Goal: Use online tool/utility: Utilize a website feature to perform a specific function

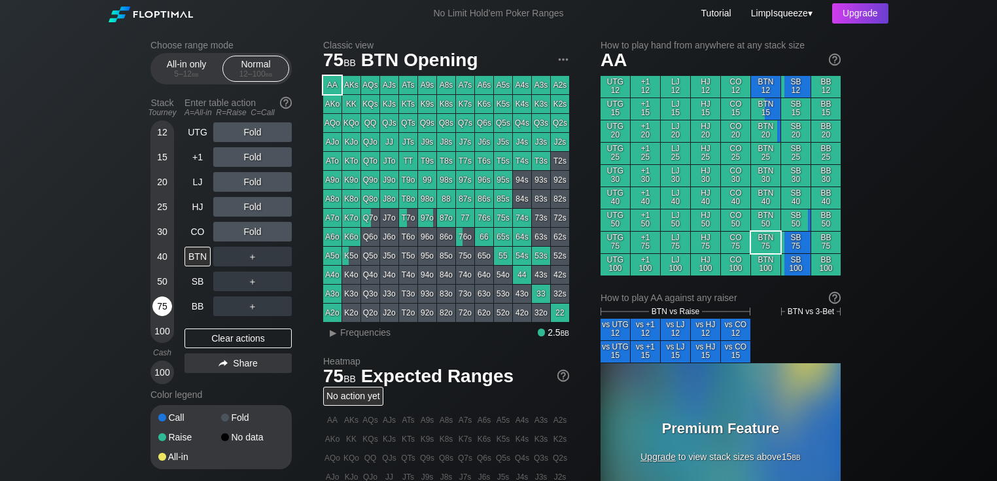
click at [164, 306] on div "75" at bounding box center [162, 306] width 20 height 20
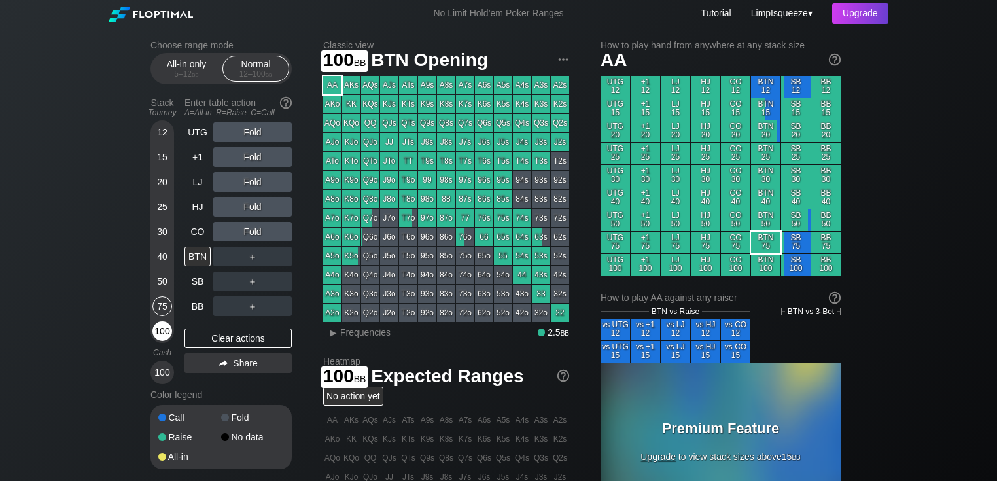
click at [157, 333] on div "100" at bounding box center [162, 331] width 20 height 20
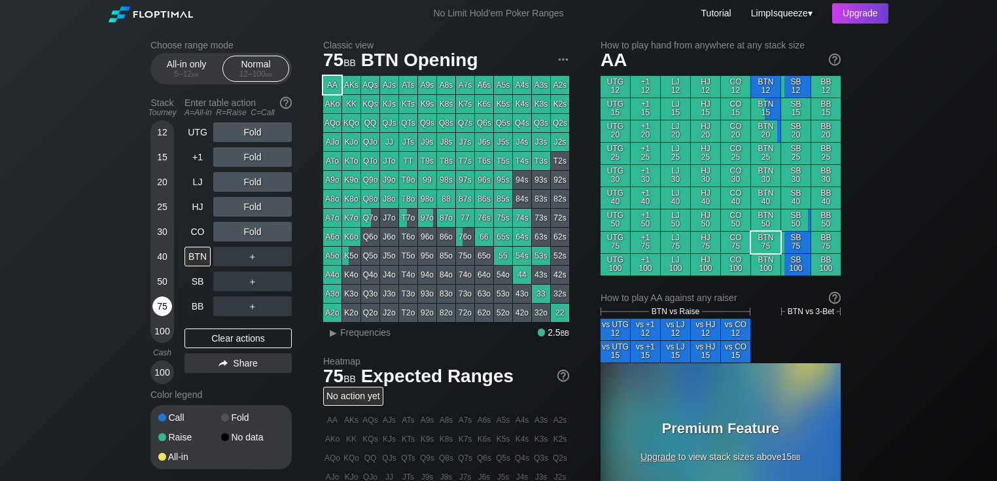
click at [163, 309] on div "75" at bounding box center [162, 306] width 20 height 20
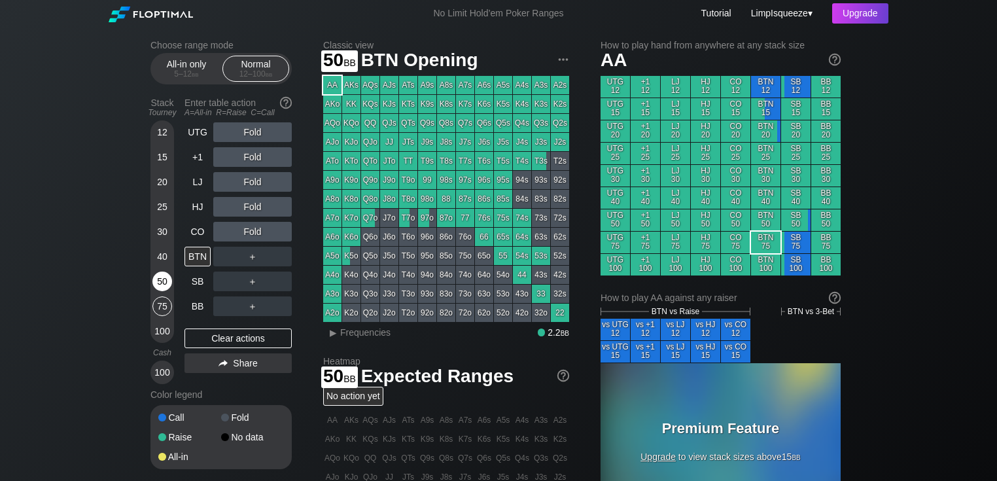
click at [154, 277] on div "50" at bounding box center [162, 281] width 20 height 20
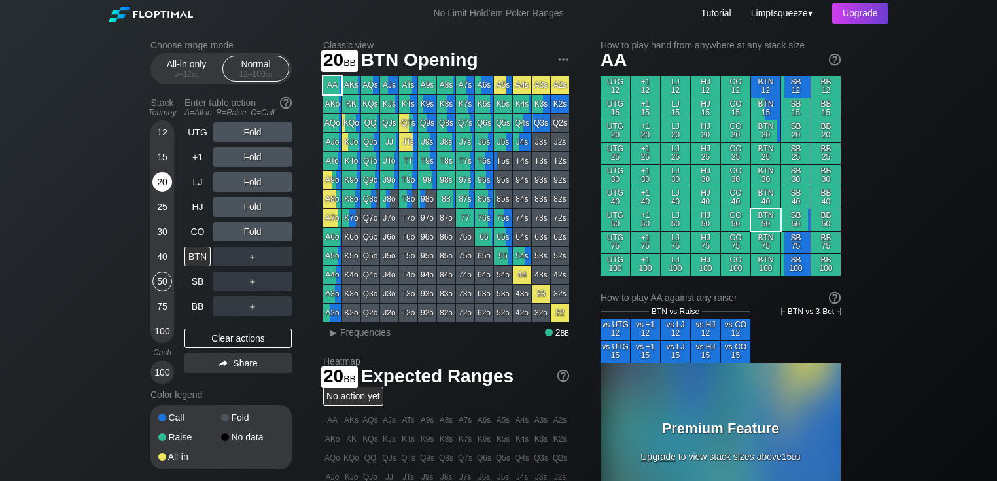
click at [162, 178] on div "20" at bounding box center [162, 182] width 20 height 20
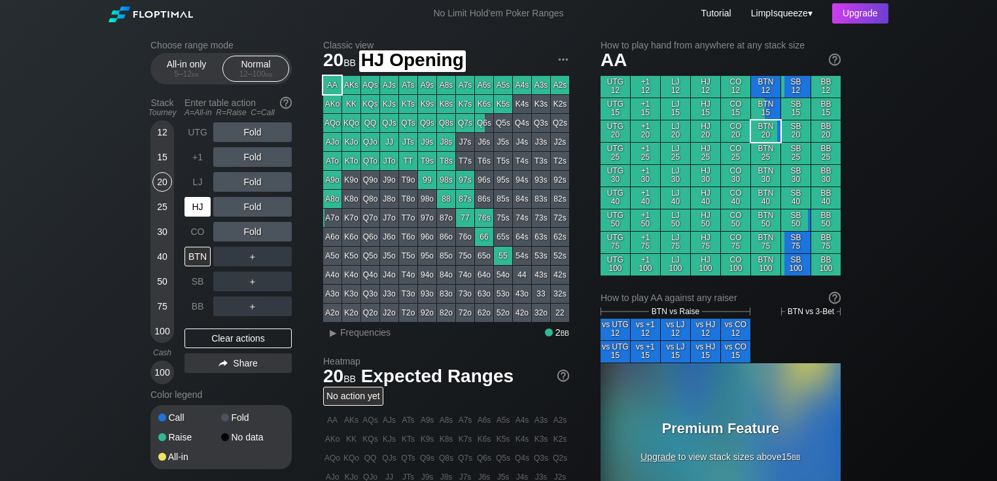
click at [199, 199] on div "HJ" at bounding box center [197, 207] width 26 height 20
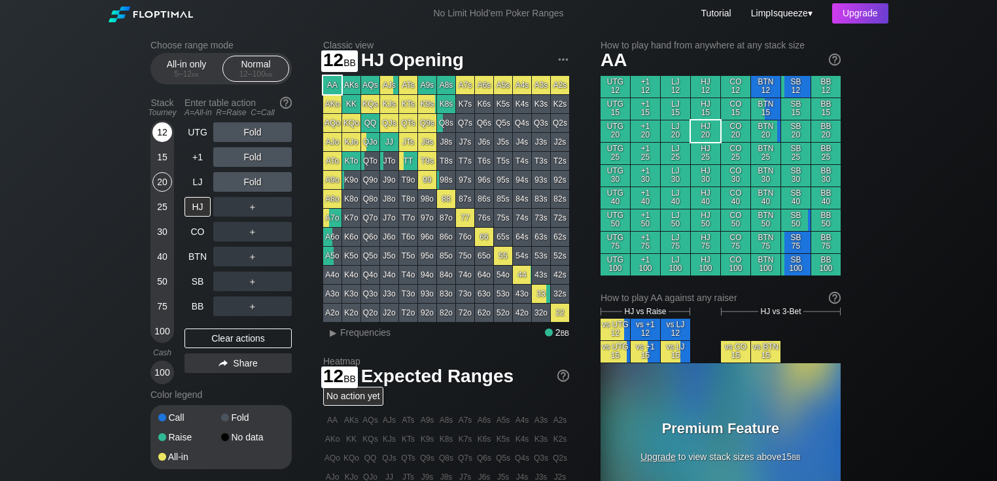
click at [160, 128] on div "12" at bounding box center [162, 132] width 20 height 20
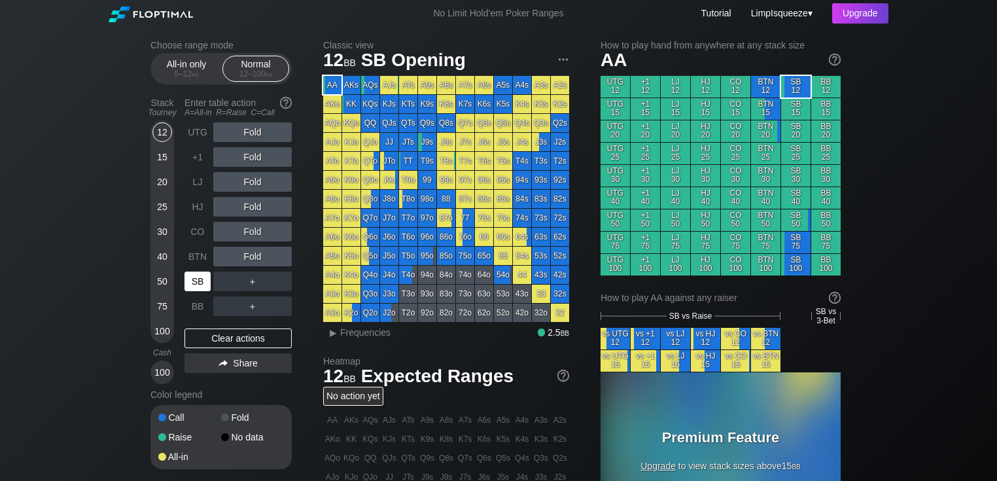
click at [196, 279] on div "SB" at bounding box center [197, 281] width 26 height 20
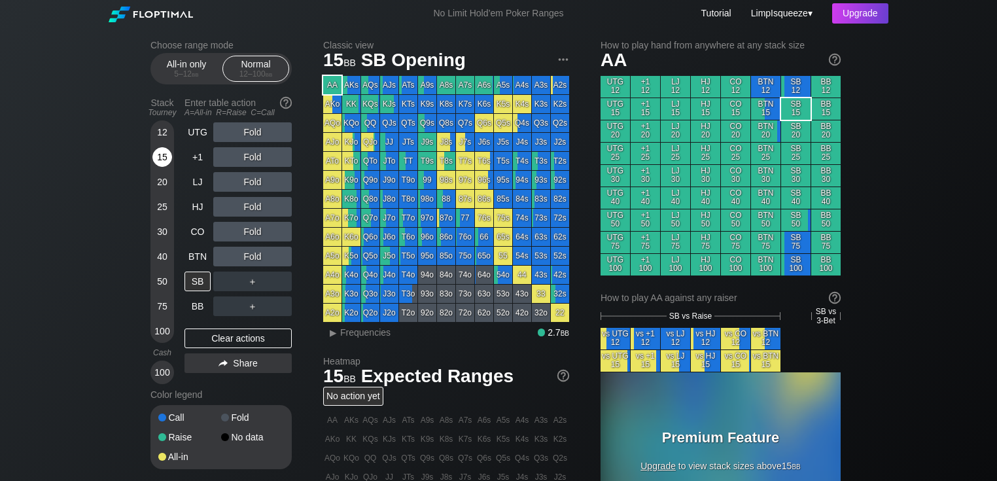
click at [158, 154] on div "15" at bounding box center [162, 157] width 20 height 20
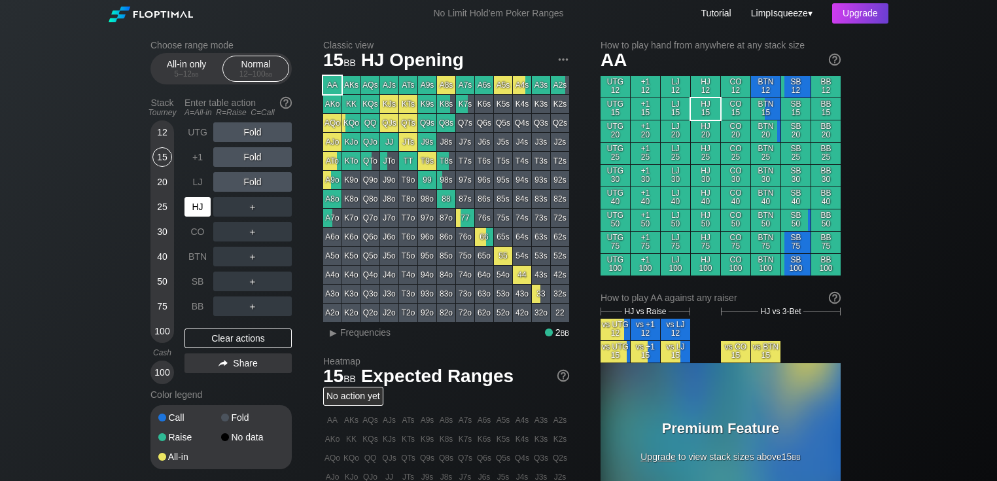
click at [190, 214] on div "HJ" at bounding box center [197, 207] width 26 height 20
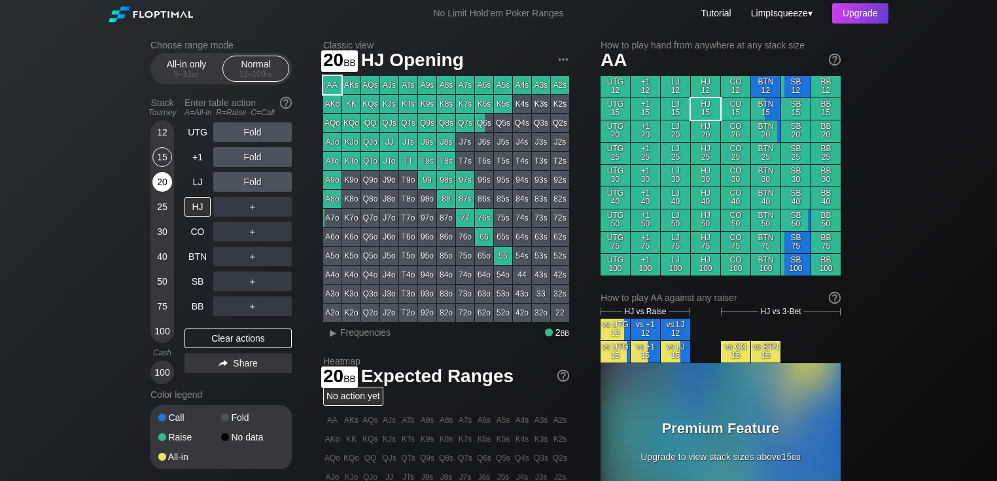
click at [167, 178] on div "20" at bounding box center [162, 182] width 20 height 20
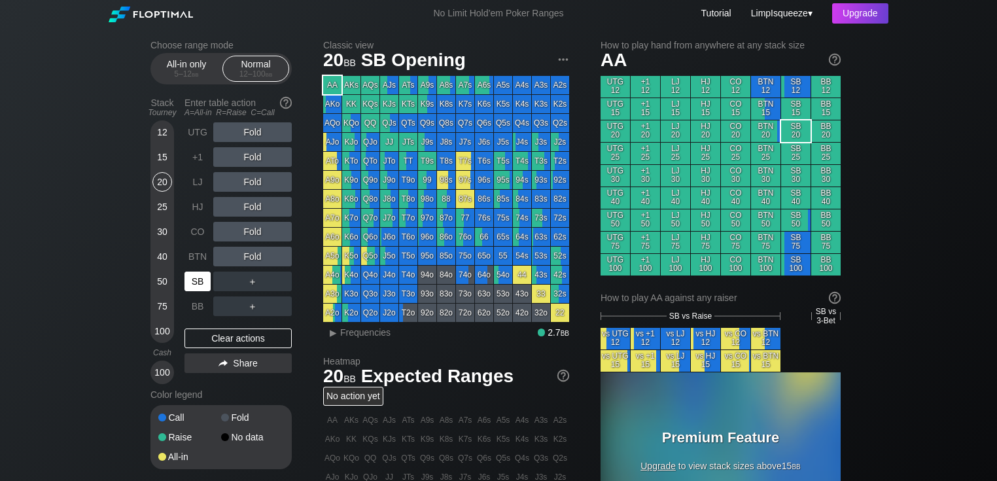
click at [195, 271] on div "SB" at bounding box center [198, 281] width 29 height 25
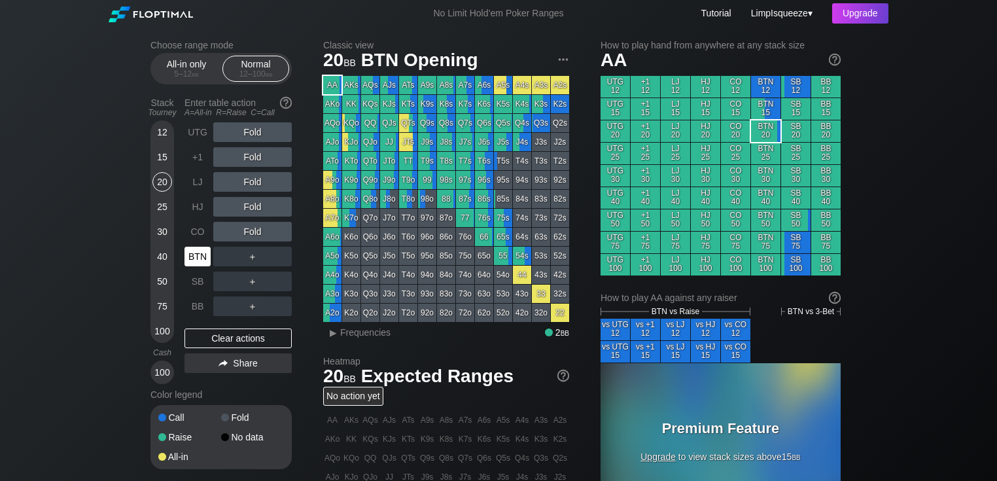
click at [194, 255] on div "BTN" at bounding box center [197, 257] width 26 height 20
